Goal: Information Seeking & Learning: Learn about a topic

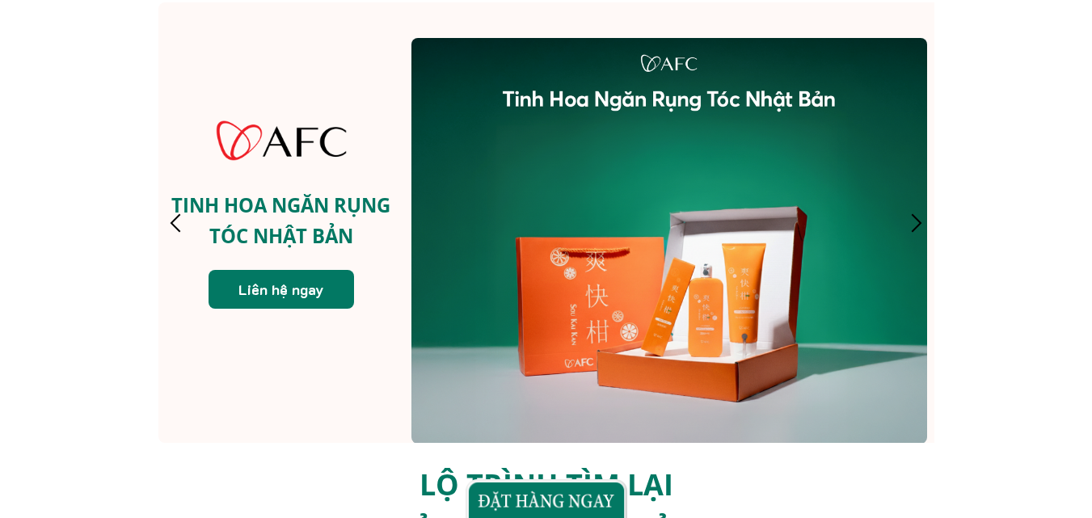
click at [923, 230] on div at bounding box center [916, 222] width 27 height 27
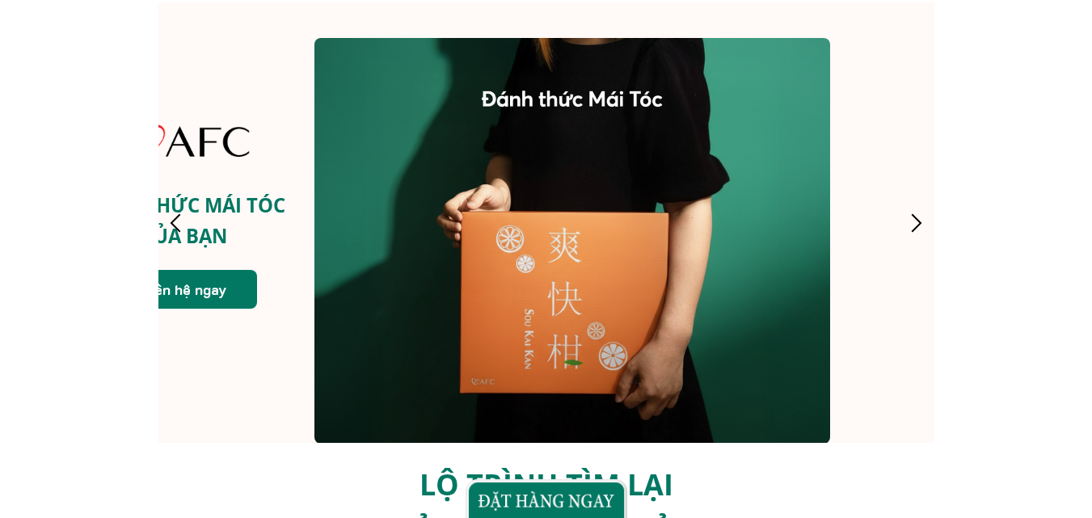
click at [173, 219] on div at bounding box center [175, 222] width 27 height 27
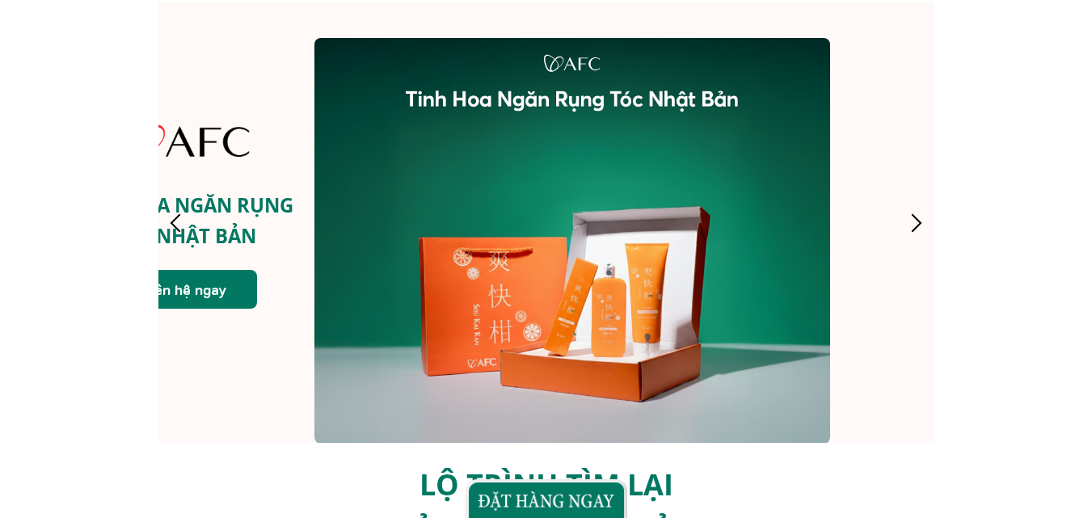
click at [174, 219] on div at bounding box center [175, 222] width 27 height 27
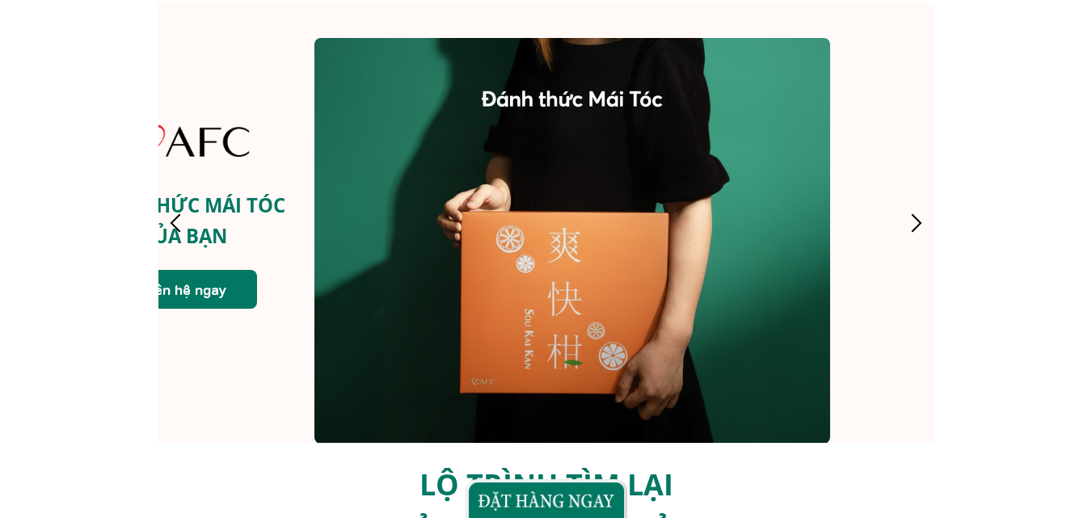
click at [891, 223] on div "ĐÁNH THỨC MÁI TÓC CỦA BẠN Liên hệ ngay" at bounding box center [546, 222] width 970 height 440
click at [923, 226] on div at bounding box center [916, 222] width 27 height 27
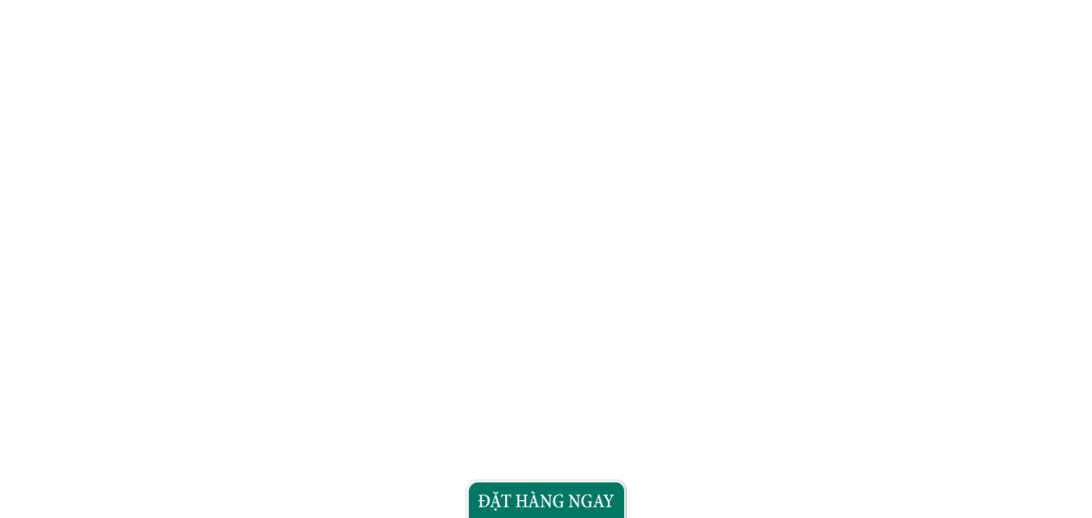
scroll to position [2101, 0]
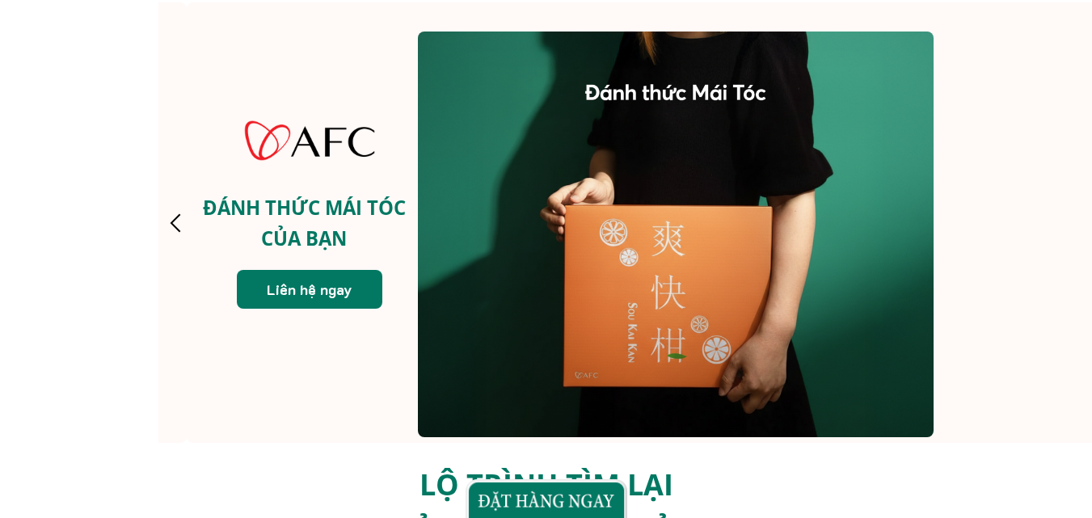
click at [288, 226] on h3 "ĐÁNH THỨC MÁI TÓC CỦA BẠN" at bounding box center [304, 222] width 235 height 61
click at [317, 282] on p "Liên hệ ngay" at bounding box center [309, 289] width 145 height 39
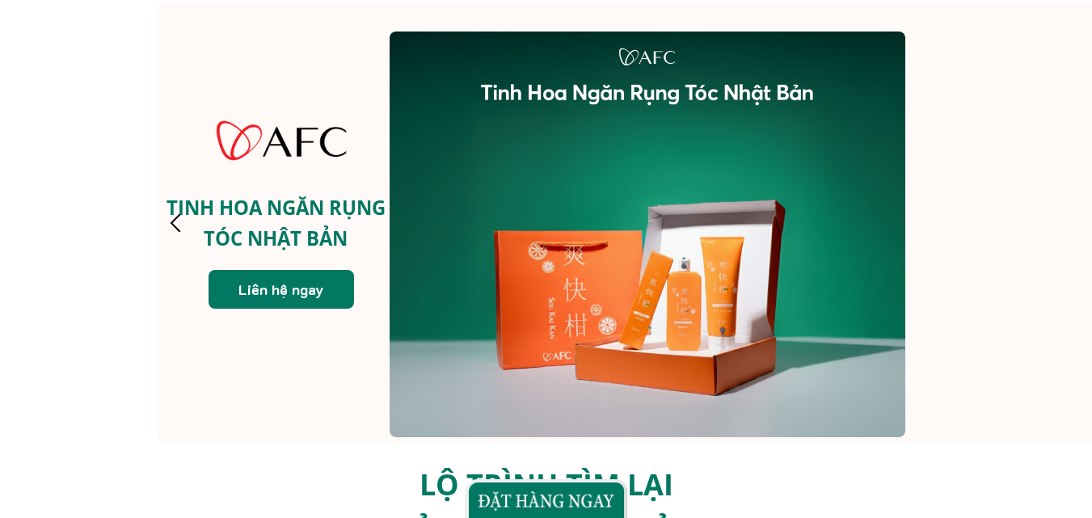
click at [166, 222] on div at bounding box center [175, 222] width 27 height 27
click at [171, 223] on div at bounding box center [175, 222] width 27 height 27
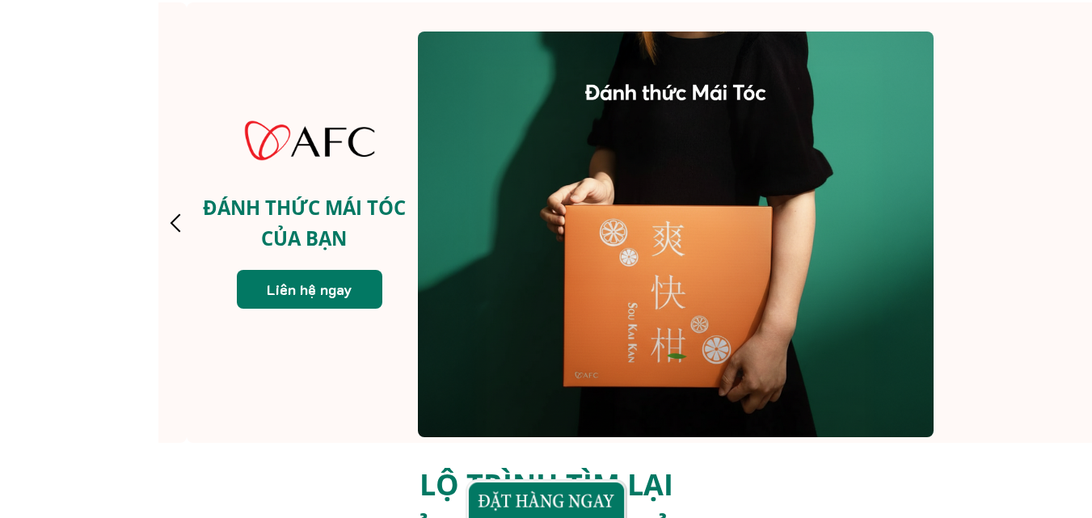
click at [639, 152] on div at bounding box center [676, 235] width 516 height 406
click at [169, 222] on div at bounding box center [175, 222] width 27 height 27
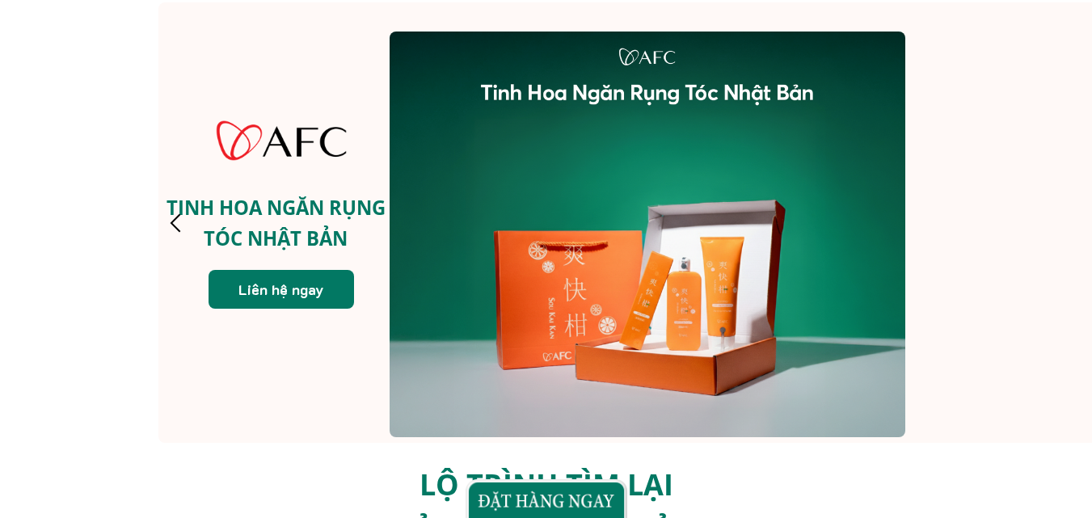
click at [181, 224] on div at bounding box center [175, 222] width 27 height 27
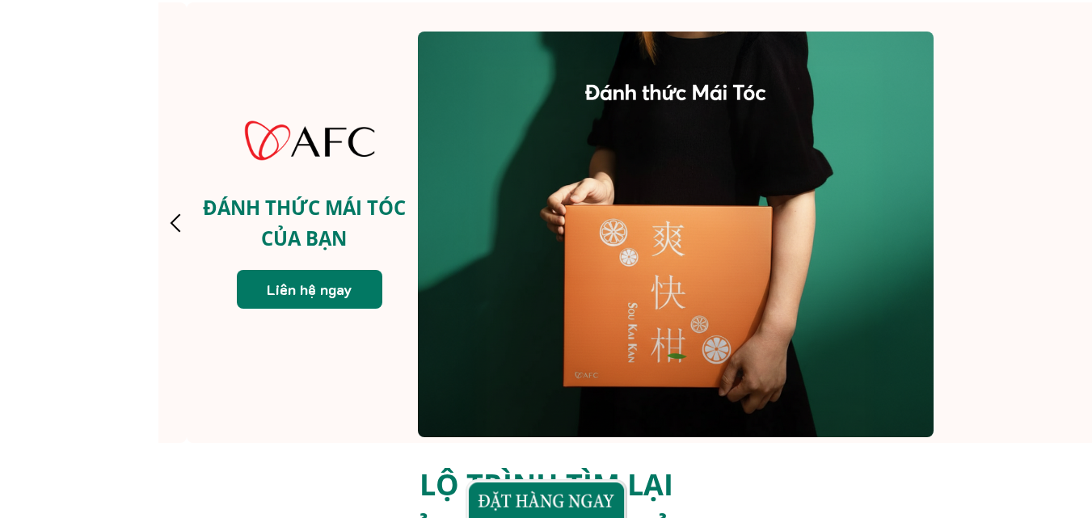
click at [597, 228] on div at bounding box center [676, 235] width 516 height 406
click at [178, 217] on div at bounding box center [175, 222] width 27 height 27
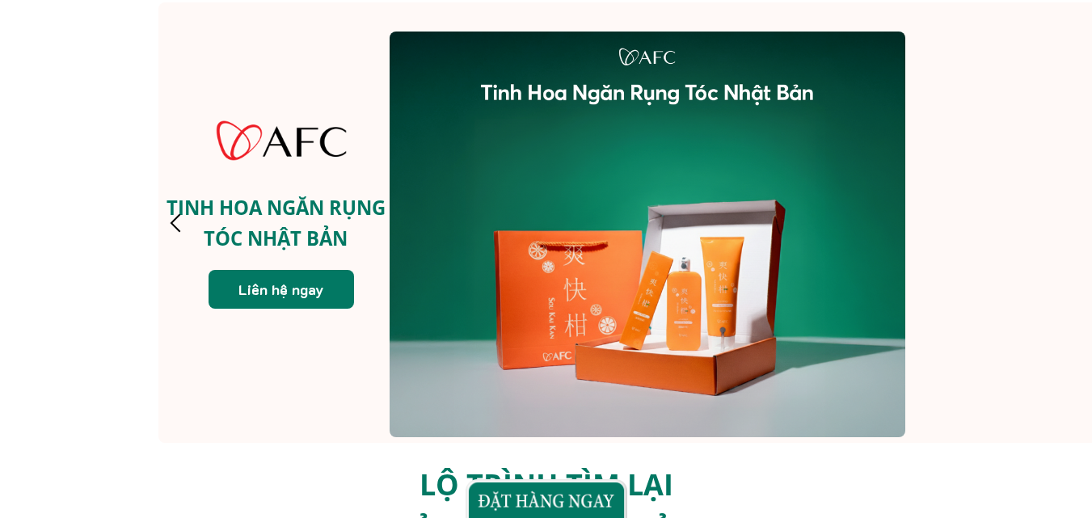
click at [557, 192] on div at bounding box center [647, 235] width 516 height 406
click at [174, 225] on div at bounding box center [175, 222] width 27 height 27
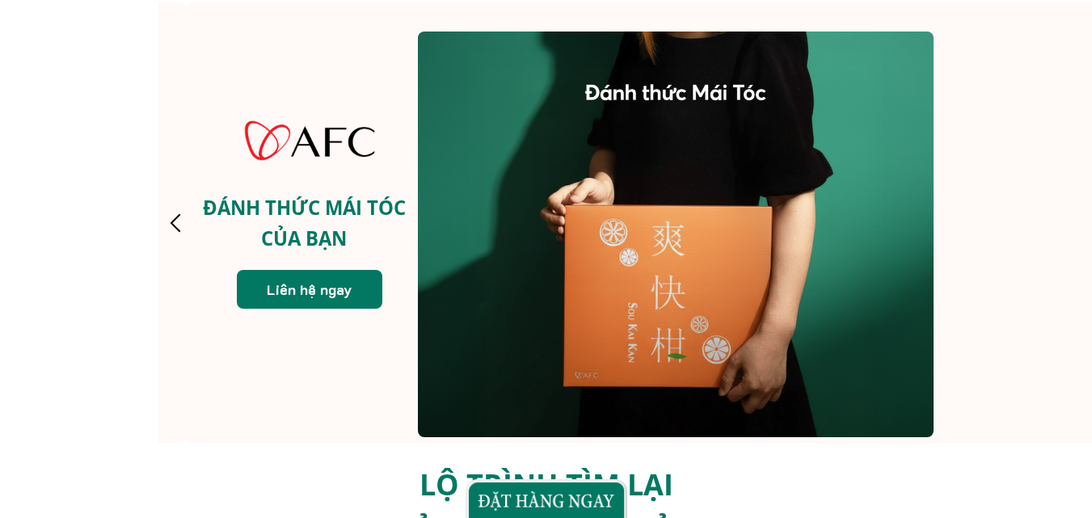
click at [178, 229] on div at bounding box center [175, 222] width 27 height 27
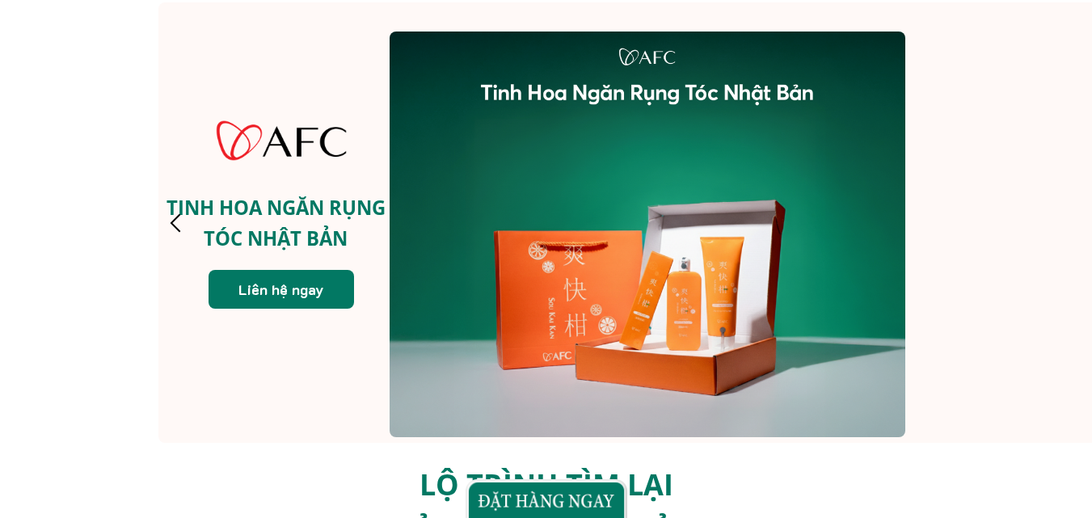
click at [175, 219] on div at bounding box center [175, 222] width 27 height 27
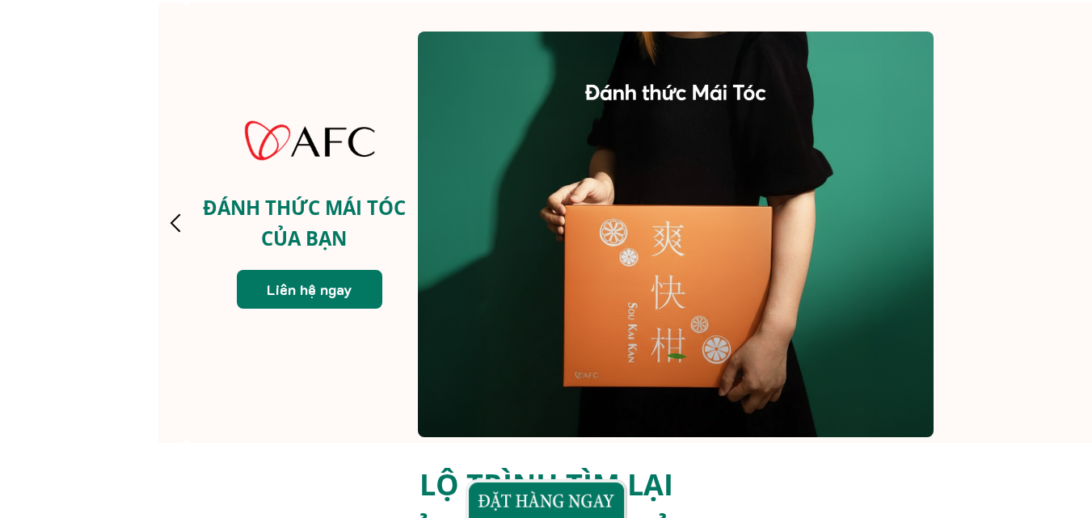
click at [175, 218] on div at bounding box center [175, 222] width 27 height 27
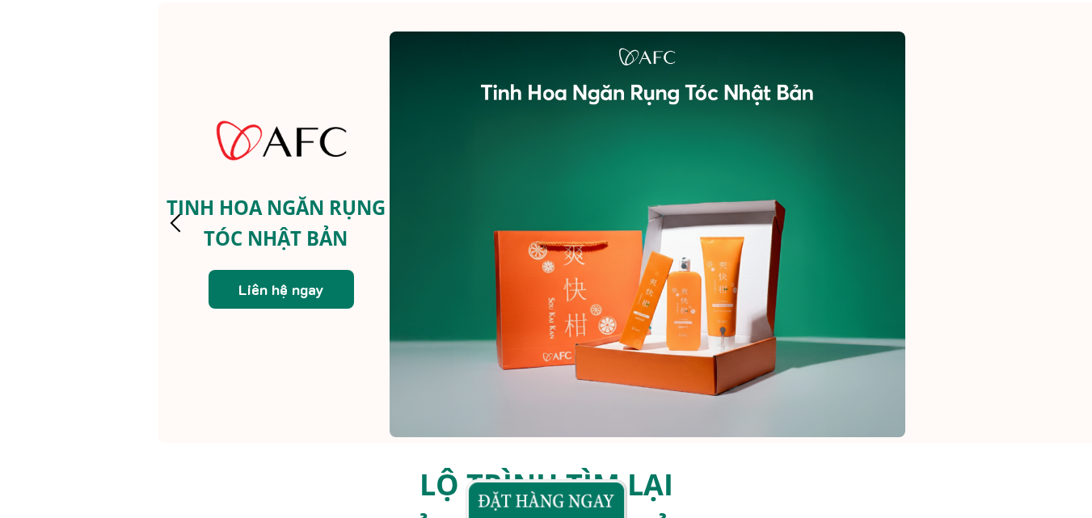
click at [170, 222] on div at bounding box center [175, 222] width 27 height 27
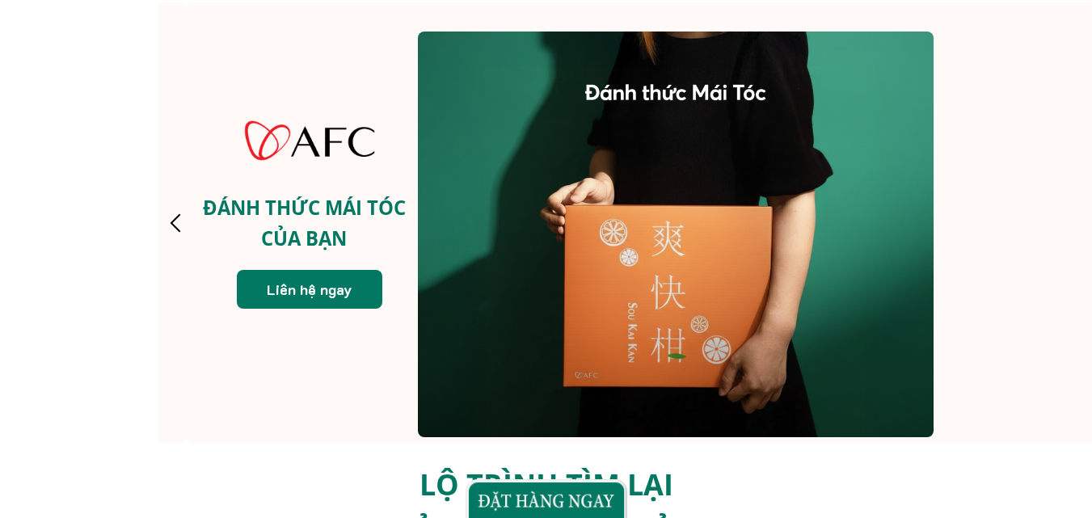
click at [166, 224] on div at bounding box center [175, 222] width 27 height 27
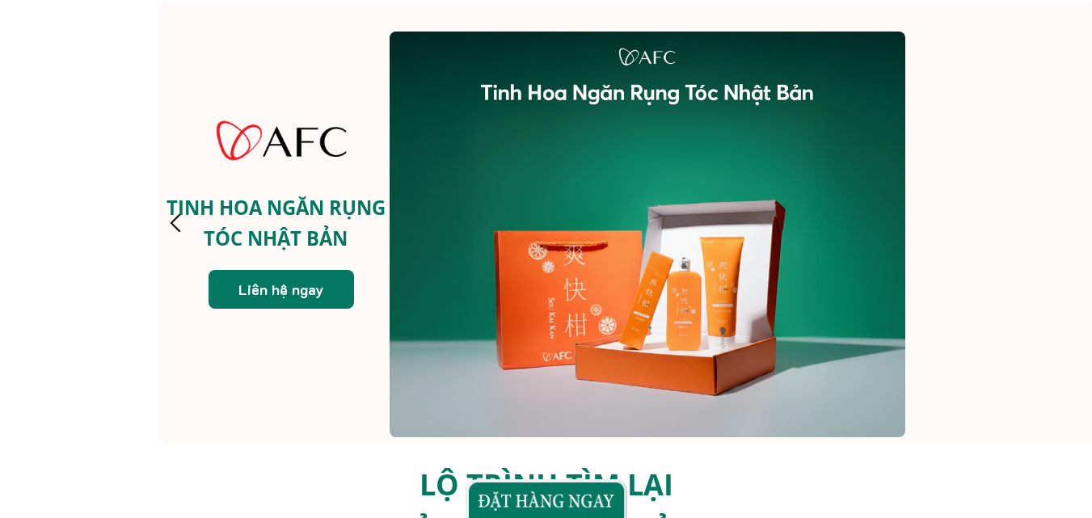
click at [175, 223] on div at bounding box center [175, 222] width 27 height 27
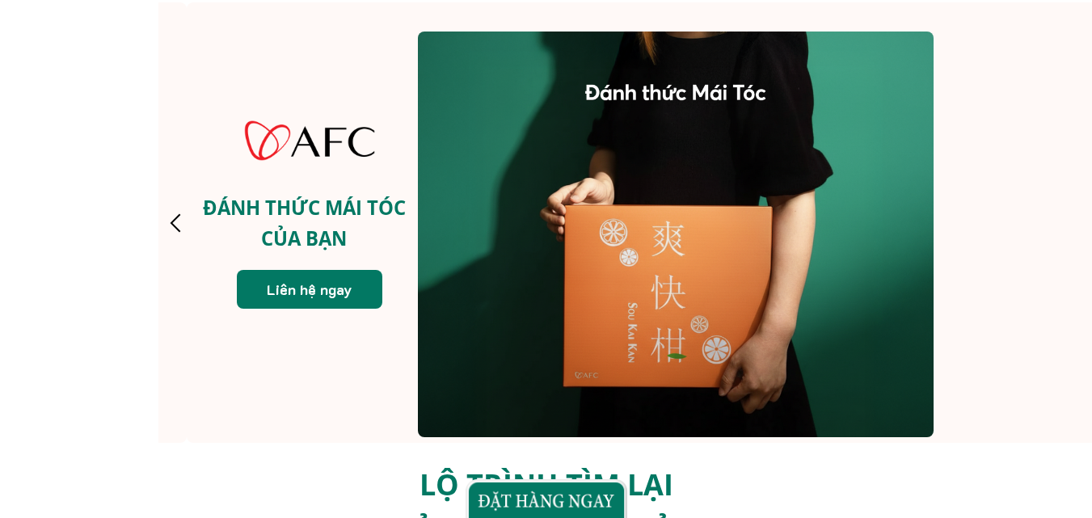
click at [173, 223] on div at bounding box center [175, 222] width 27 height 27
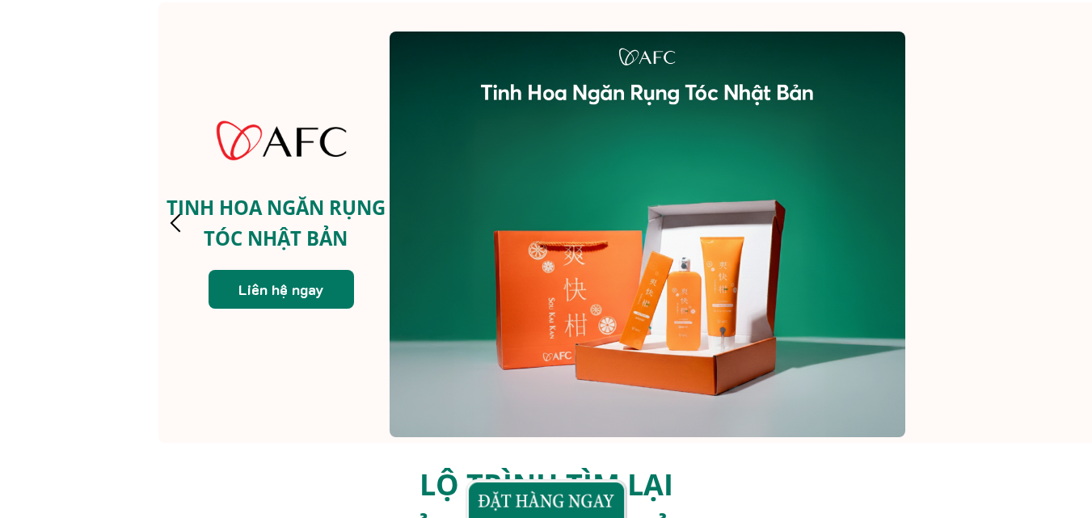
click at [173, 223] on div at bounding box center [175, 222] width 27 height 27
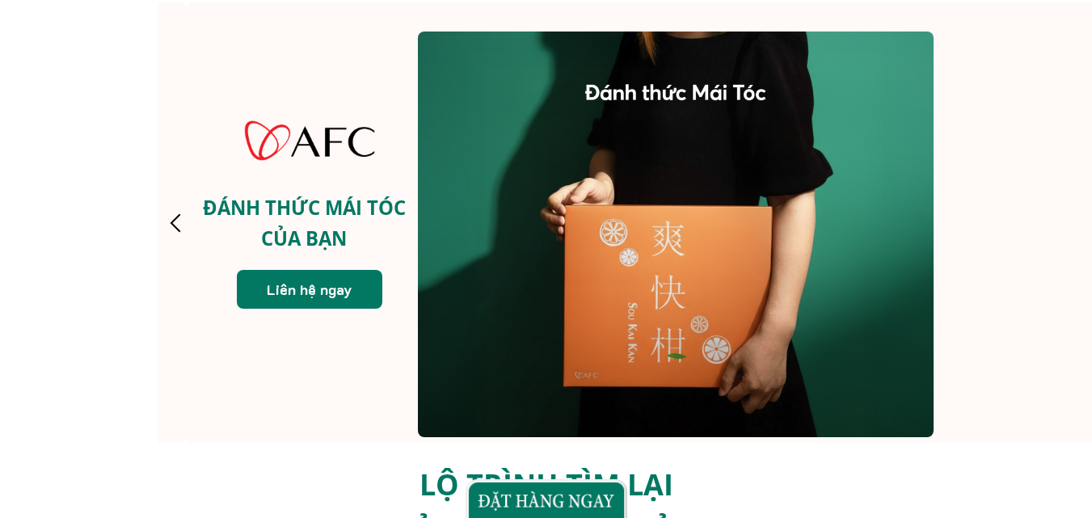
click at [173, 221] on div at bounding box center [175, 222] width 27 height 27
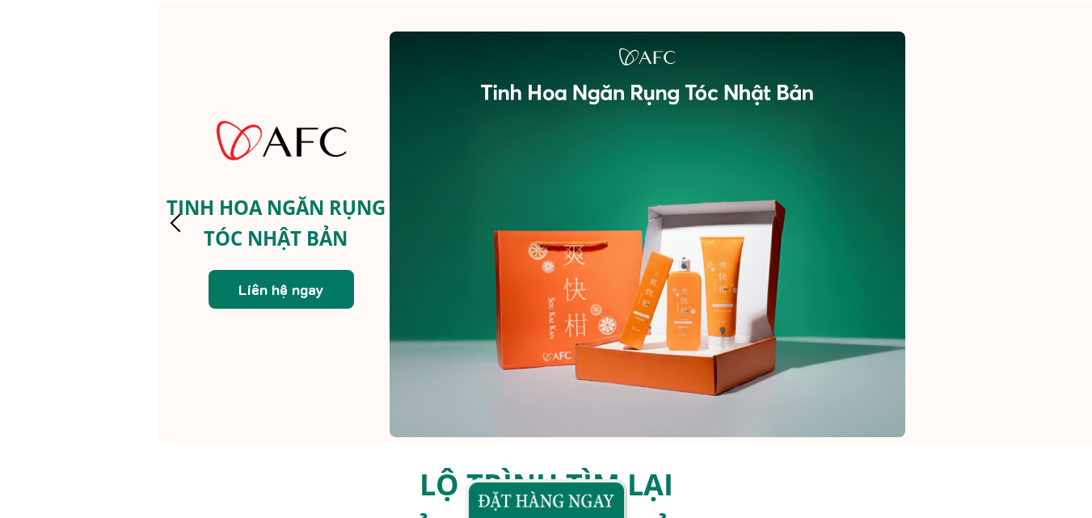
click at [173, 221] on div at bounding box center [175, 222] width 27 height 27
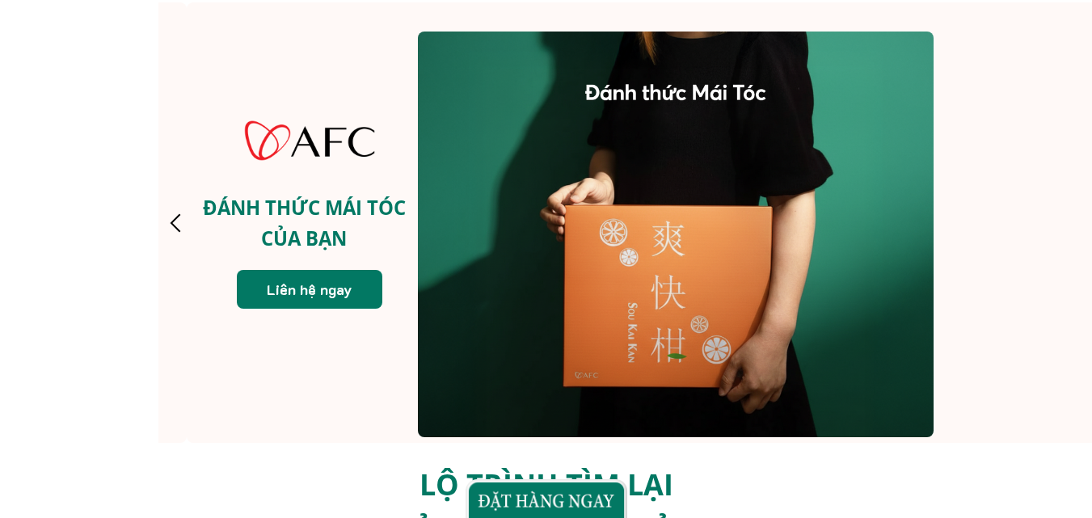
click at [173, 220] on div at bounding box center [175, 222] width 27 height 27
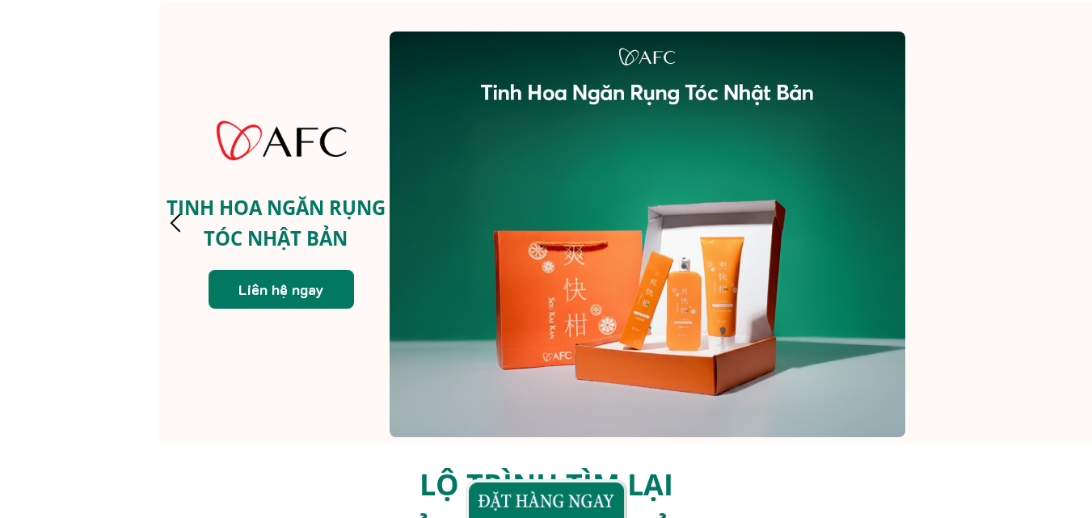
click at [191, 222] on h3 "TINH HOA NGĂN RỤNG TÓC NHẬT BẢN" at bounding box center [275, 222] width 235 height 61
click at [179, 222] on div at bounding box center [175, 222] width 27 height 27
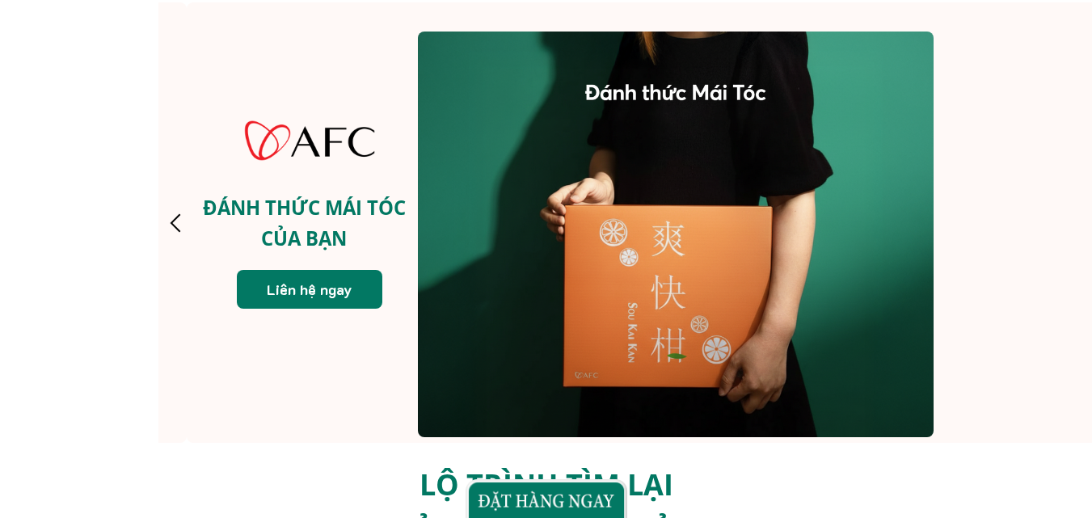
click at [192, 215] on h3 "ĐÁNH THỨC MÁI TÓC CỦA BẠN" at bounding box center [304, 222] width 235 height 61
click at [187, 225] on div at bounding box center [175, 222] width 27 height 27
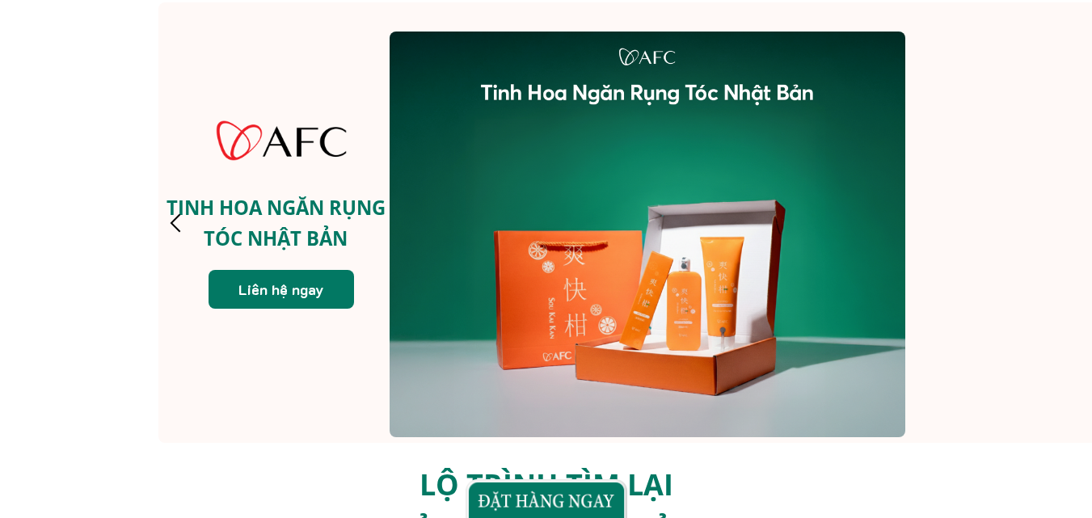
click at [187, 225] on div at bounding box center [175, 222] width 27 height 27
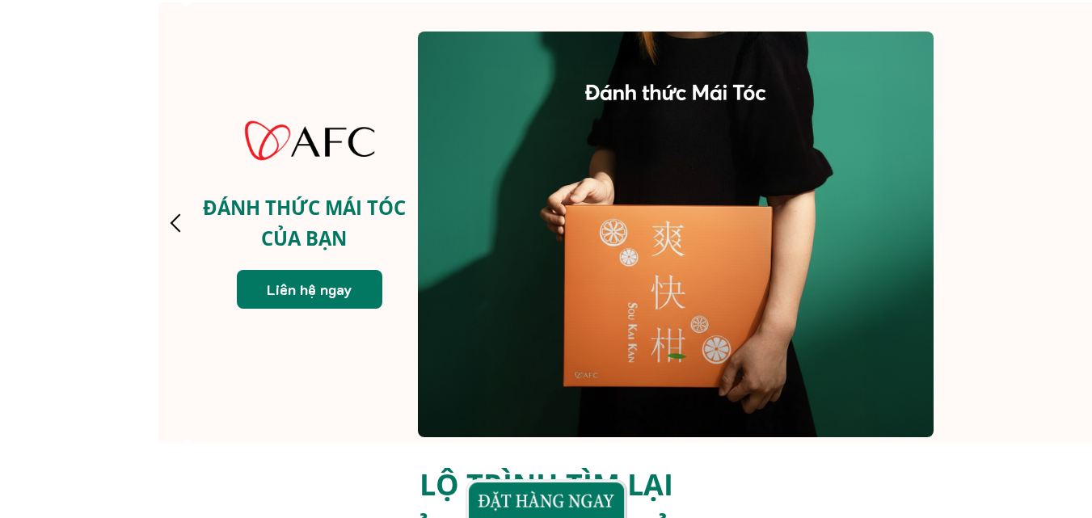
click at [311, 201] on div at bounding box center [310, 141] width 162 height 162
click at [201, 234] on h3 "ĐÁNH THỨC MÁI TÓC CỦA BẠN" at bounding box center [304, 222] width 235 height 61
click at [181, 229] on div at bounding box center [175, 222] width 27 height 27
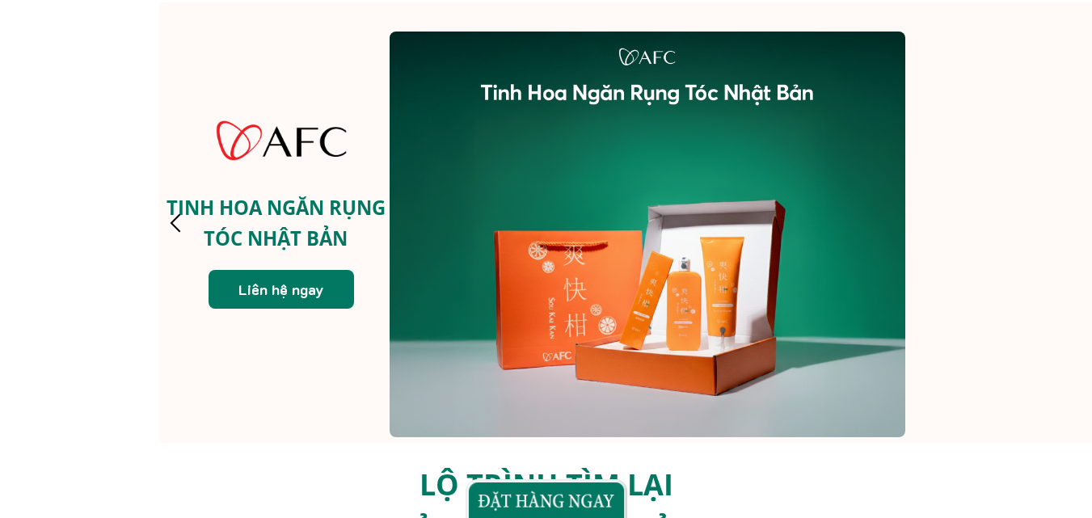
click at [461, 176] on div at bounding box center [647, 235] width 516 height 406
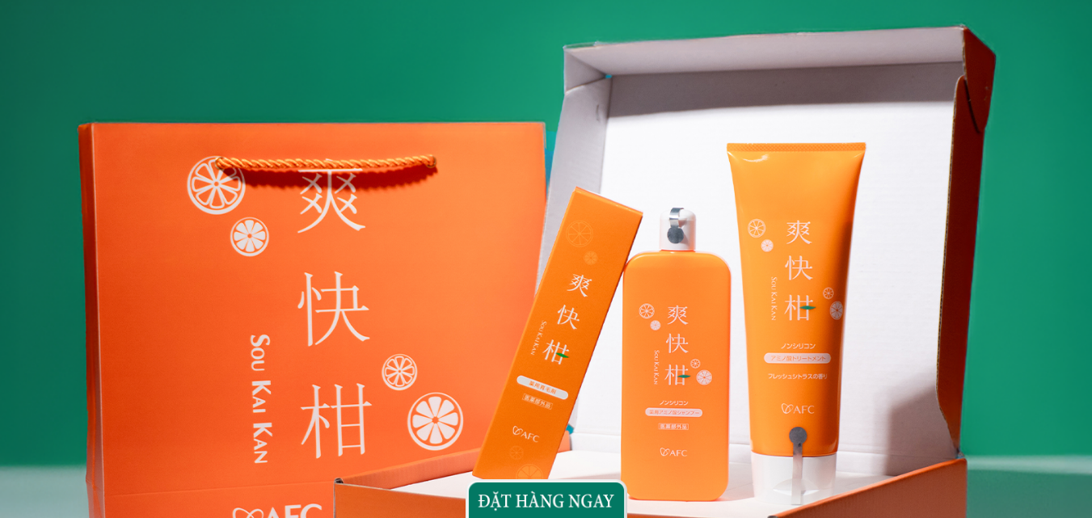
scroll to position [404, 0]
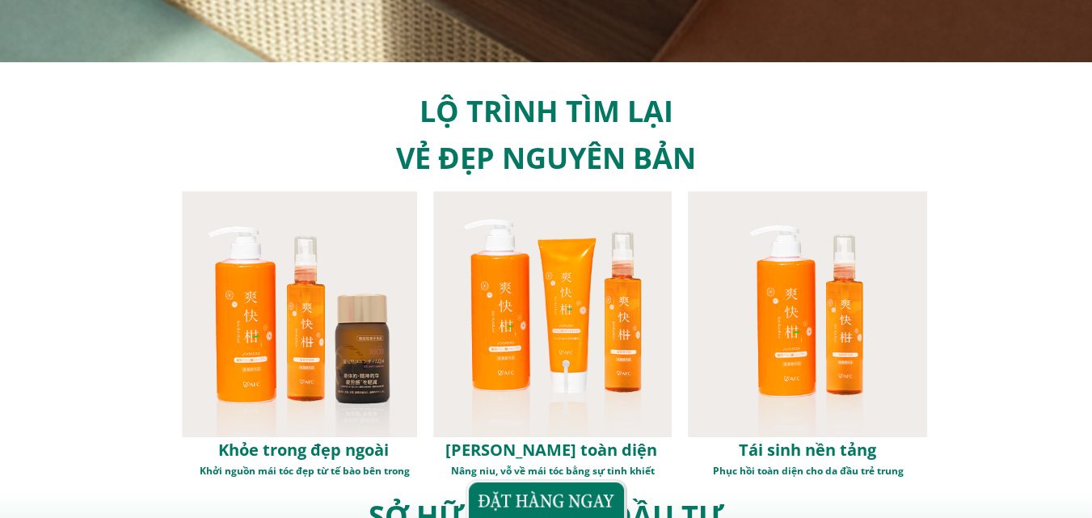
scroll to position [4767, 0]
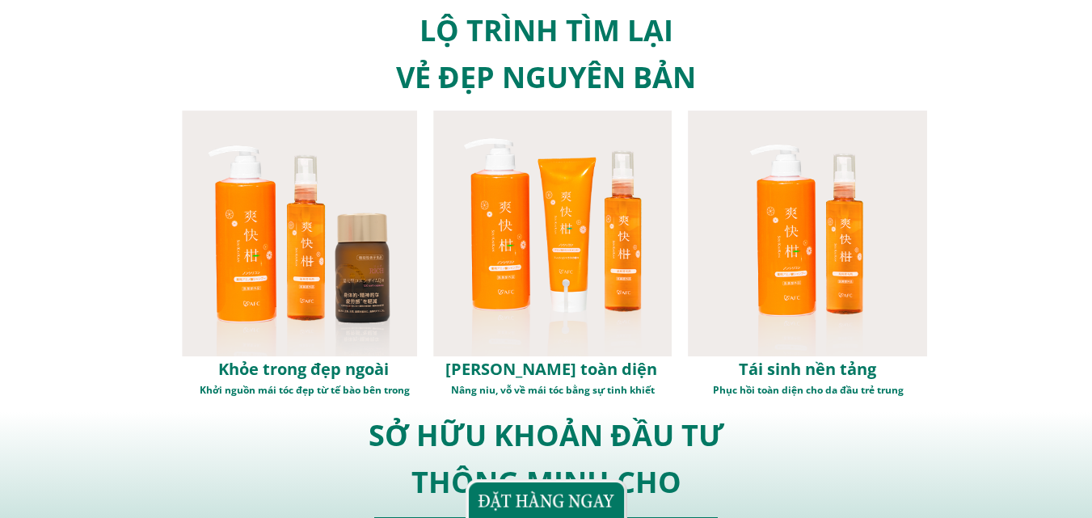
click at [297, 259] on div at bounding box center [299, 233] width 235 height 246
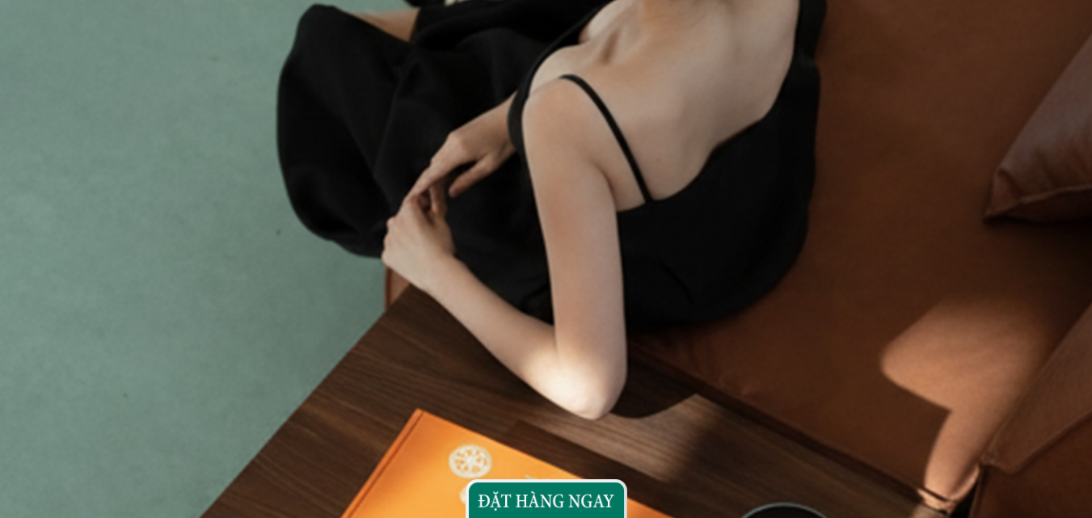
scroll to position [3393, 0]
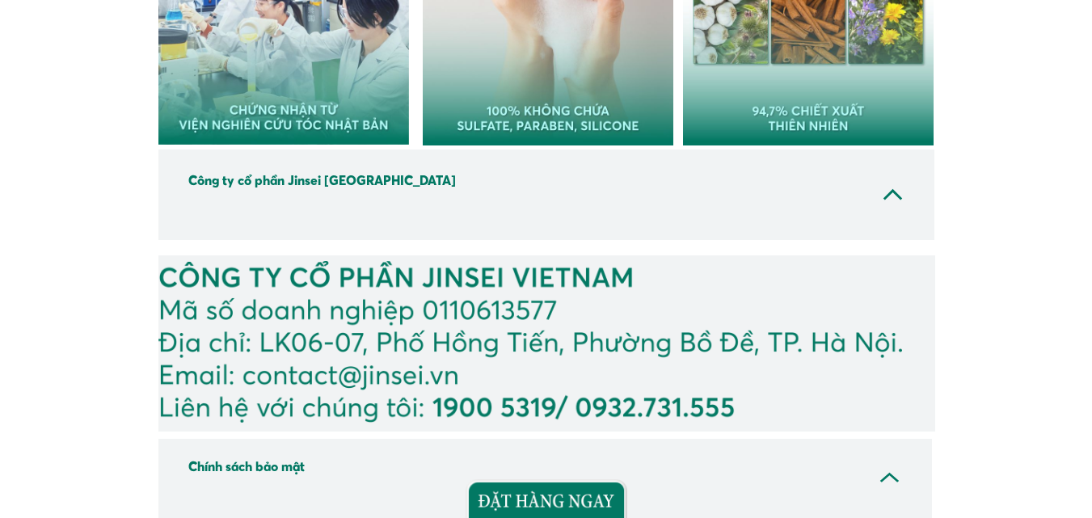
scroll to position [5625, 0]
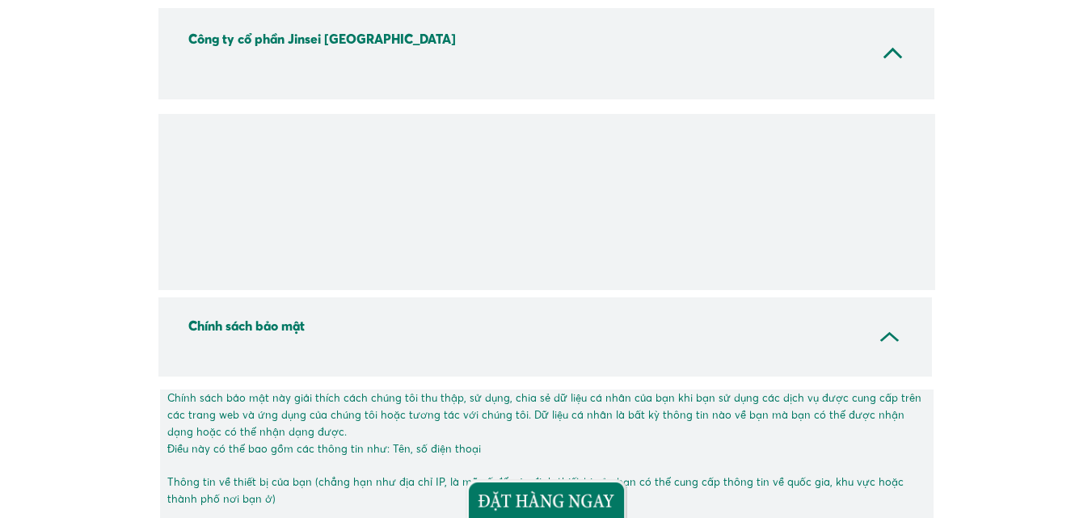
scroll to position [6211, 0]
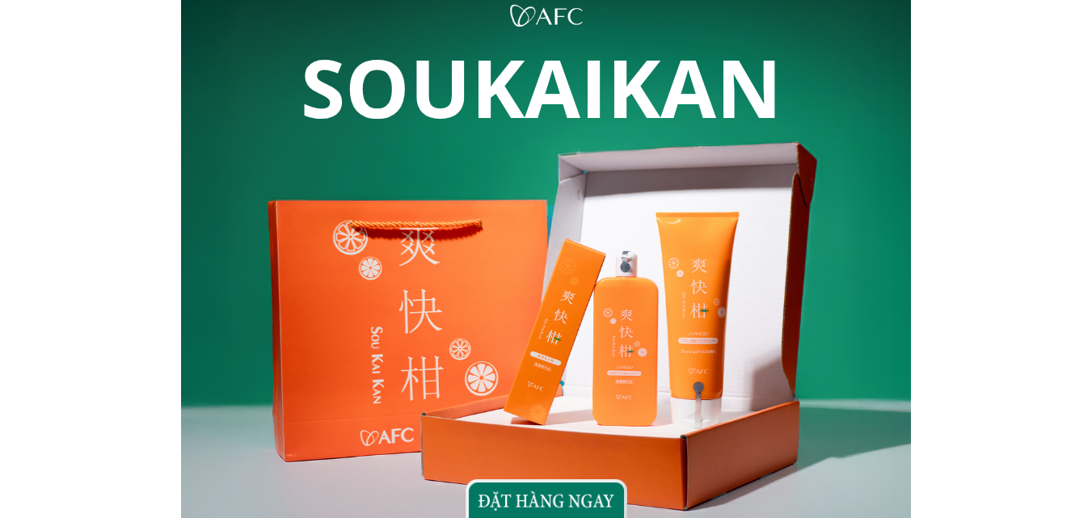
click at [55, 120] on div "SOUKAIKAN" at bounding box center [546, 264] width 1092 height 529
